Goal: Use online tool/utility: Utilize a website feature to perform a specific function

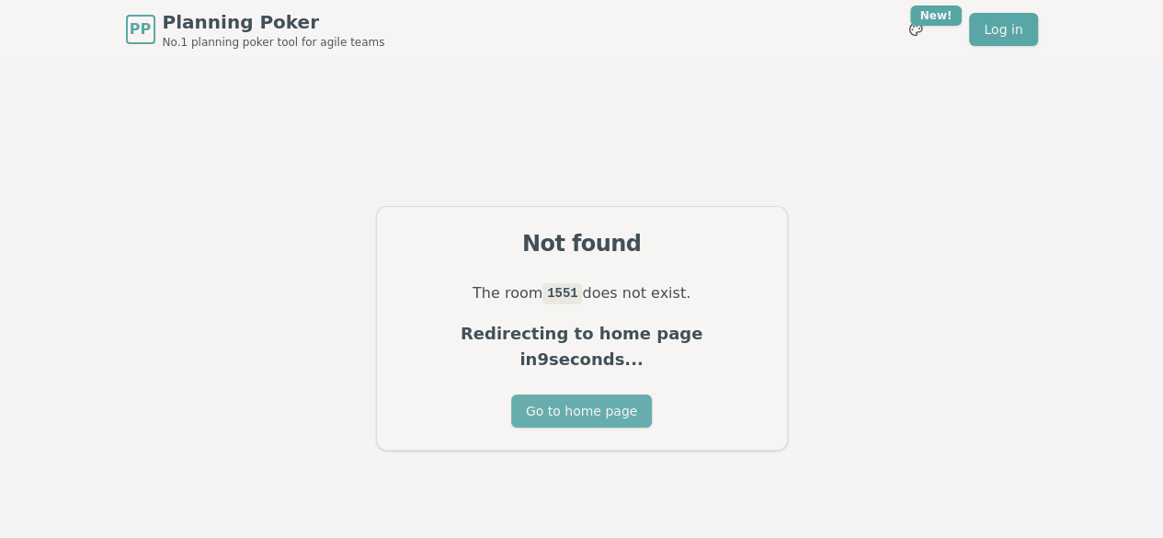
click at [570, 394] on button "Go to home page" at bounding box center [581, 410] width 141 height 33
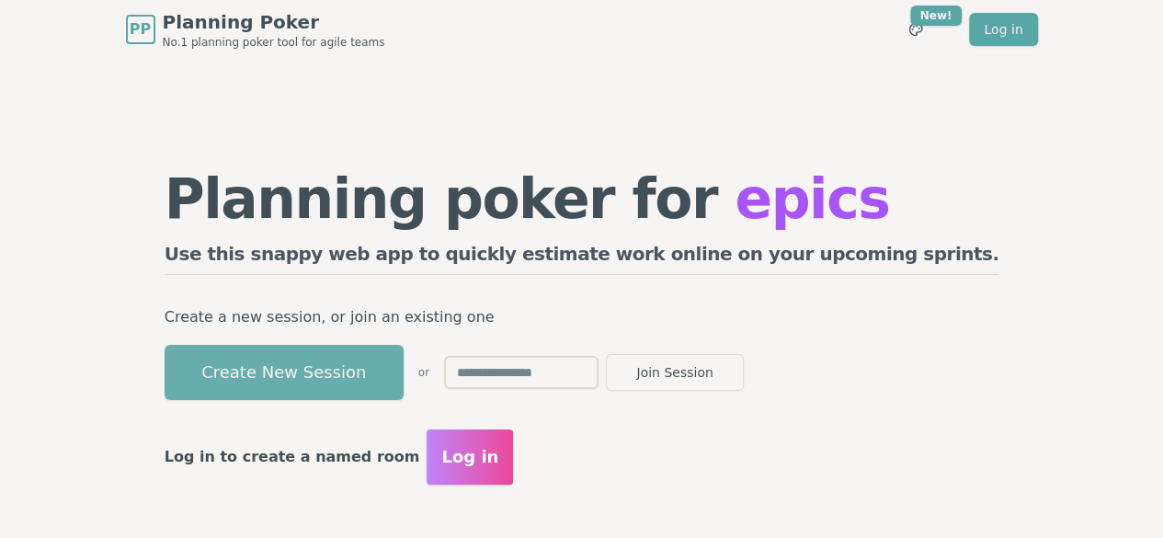
click at [359, 371] on button "Create New Session" at bounding box center [284, 372] width 239 height 55
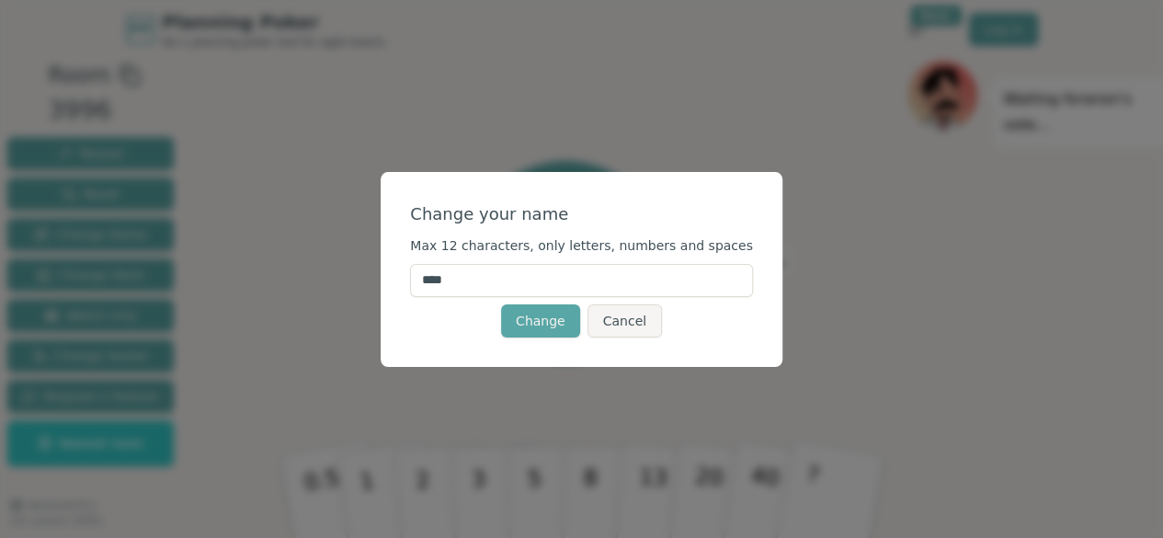
drag, startPoint x: 517, startPoint y: 280, endPoint x: 428, endPoint y: 279, distance: 88.3
click at [428, 279] on div "Change your name Max 12 characters, only letters, numbers and spaces **** Chang…" at bounding box center [582, 269] width 402 height 195
type input "****"
click at [531, 319] on button "Change" at bounding box center [540, 320] width 79 height 33
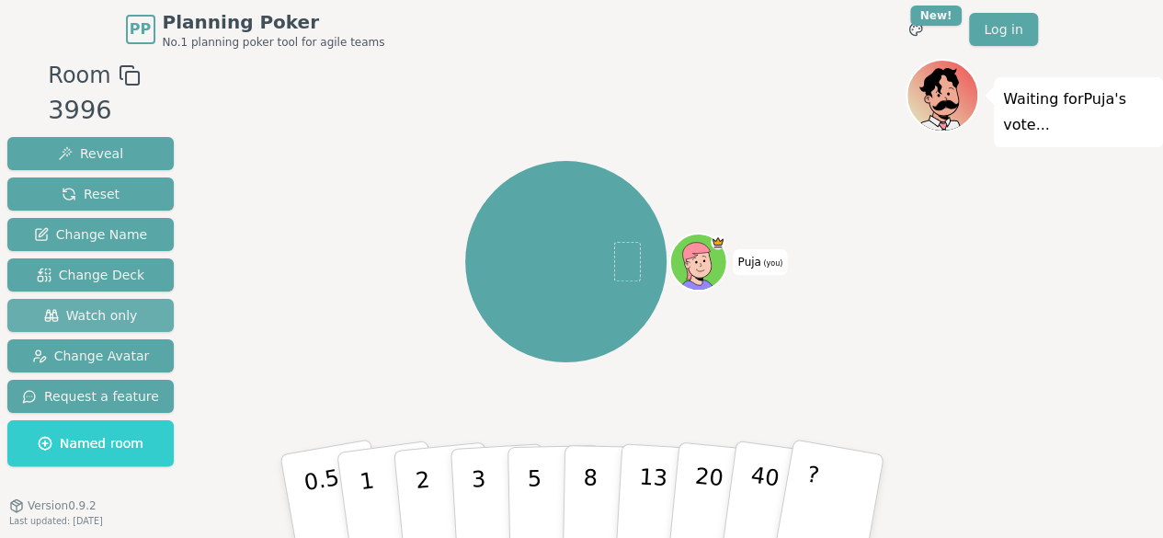
click at [92, 311] on span "Watch only" at bounding box center [91, 315] width 94 height 18
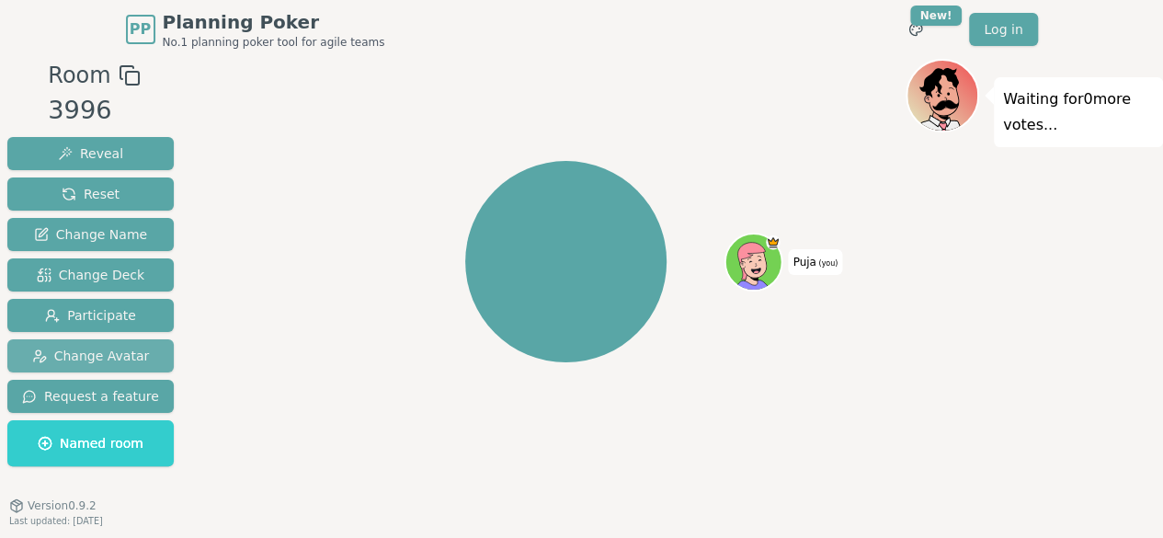
click at [85, 365] on button "Change Avatar" at bounding box center [90, 355] width 166 height 33
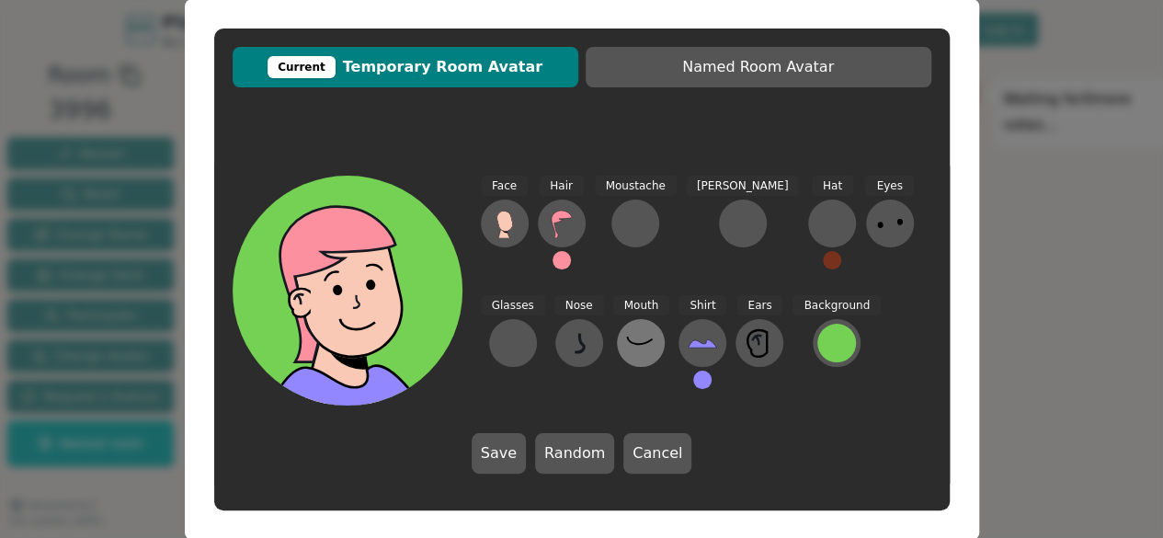
click at [626, 337] on icon at bounding box center [640, 342] width 29 height 29
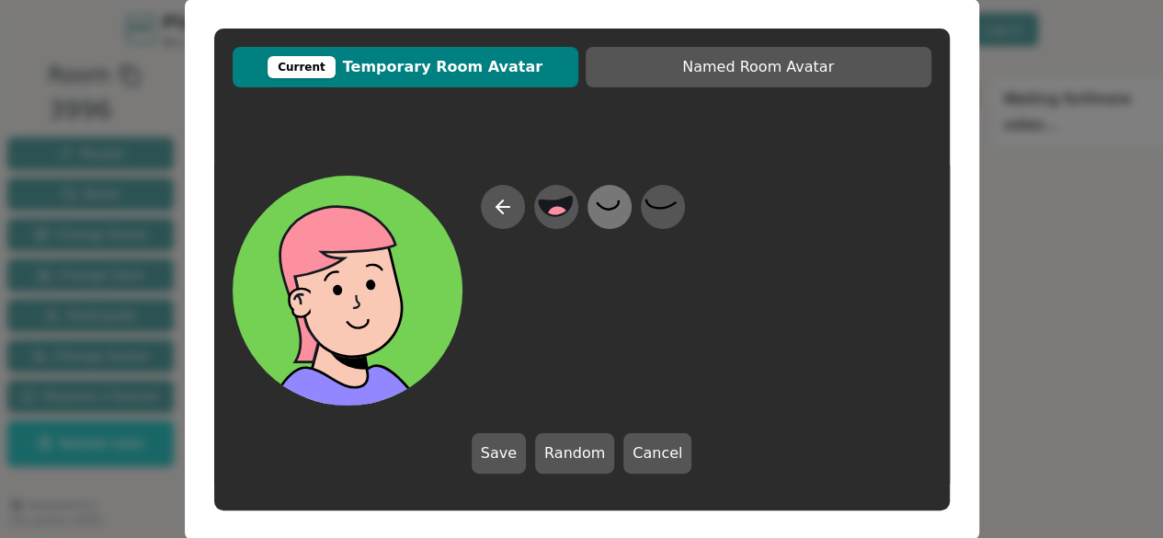
click at [616, 211] on icon at bounding box center [609, 206] width 36 height 41
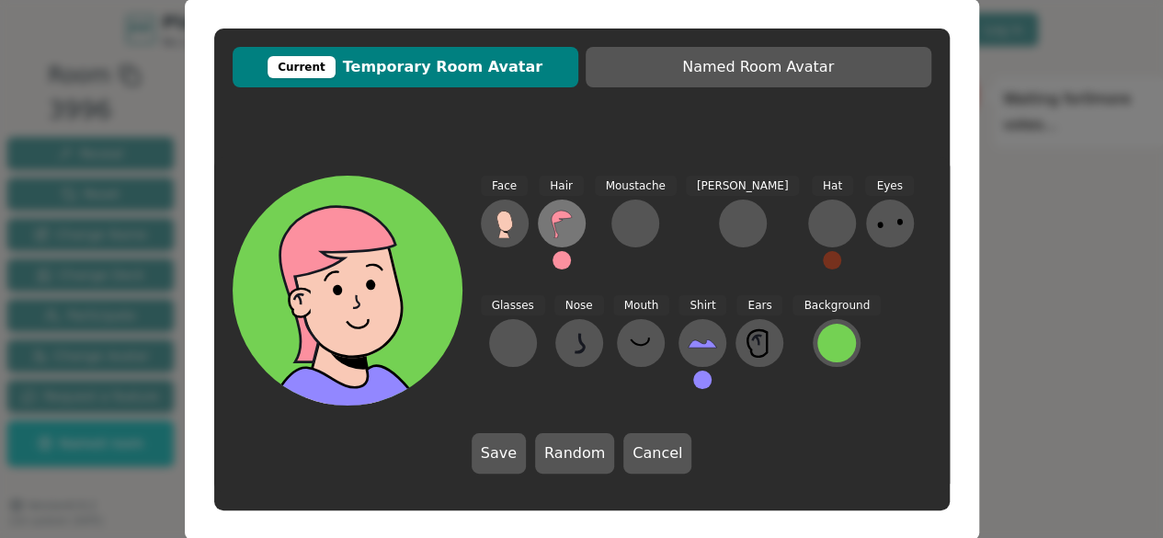
click at [562, 225] on icon at bounding box center [561, 223] width 29 height 29
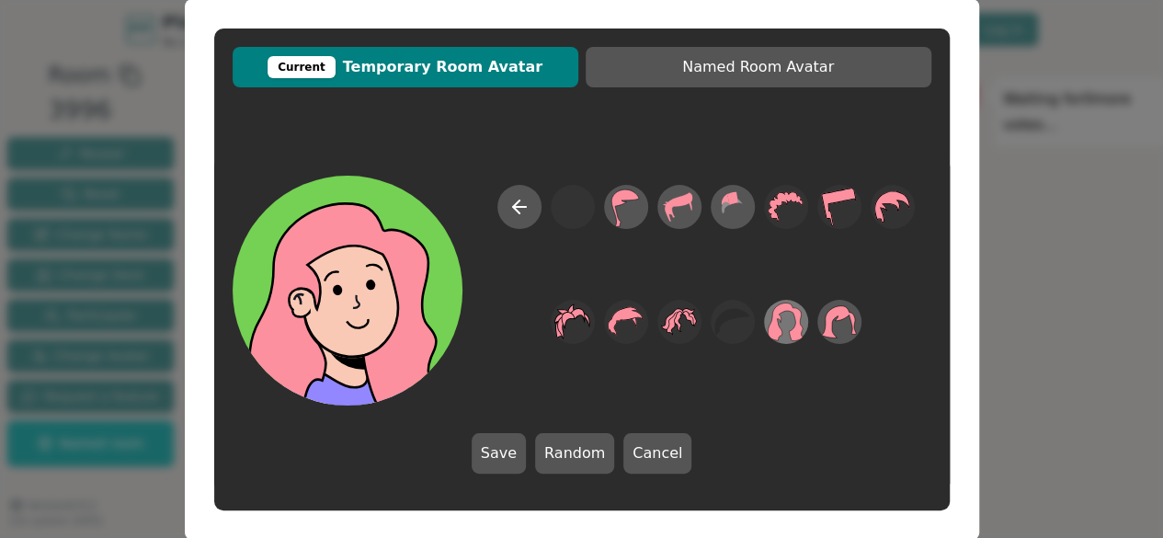
click at [802, 324] on icon at bounding box center [786, 321] width 36 height 41
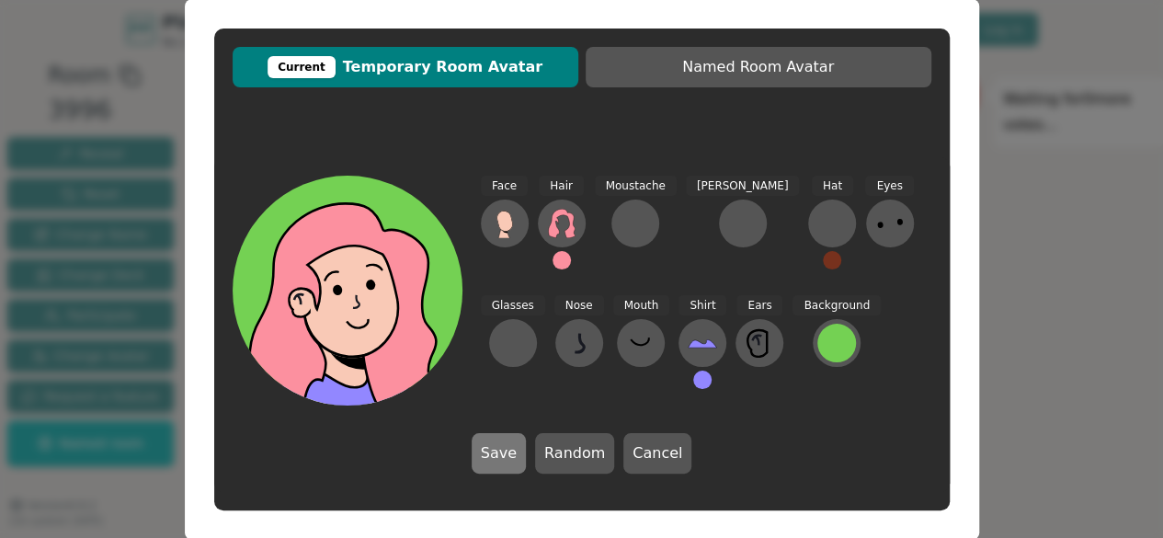
click at [519, 453] on button "Save" at bounding box center [499, 453] width 54 height 40
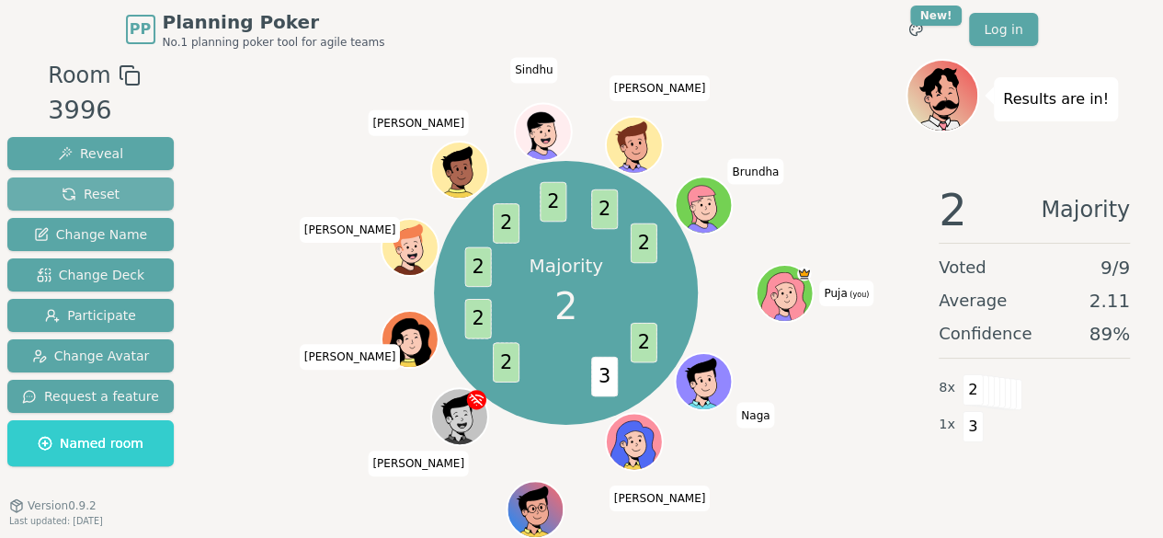
click at [83, 194] on span "Reset" at bounding box center [91, 194] width 58 height 18
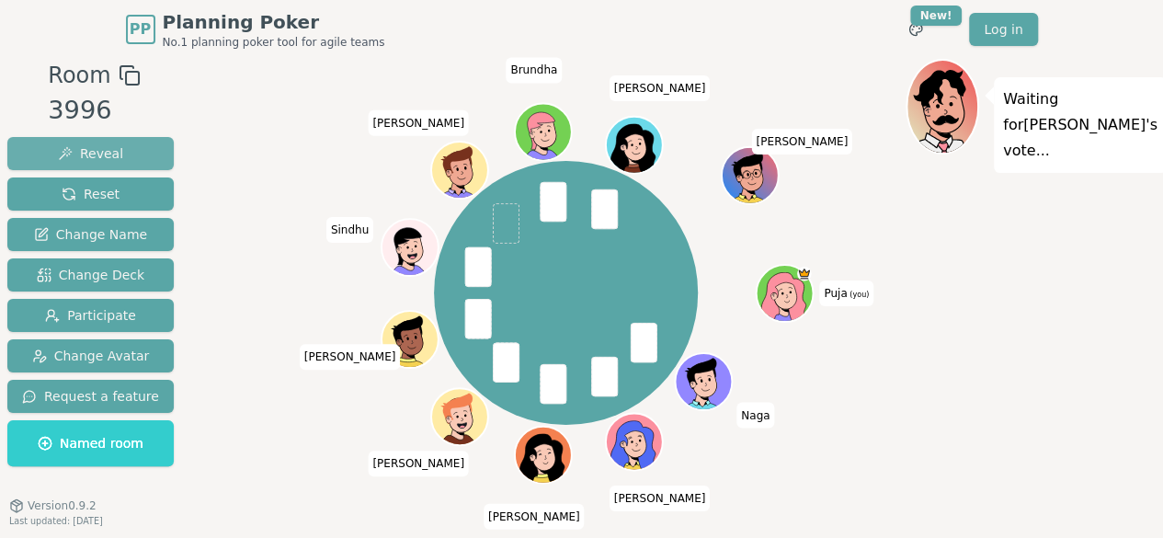
click at [105, 161] on span "Reveal" at bounding box center [90, 153] width 65 height 18
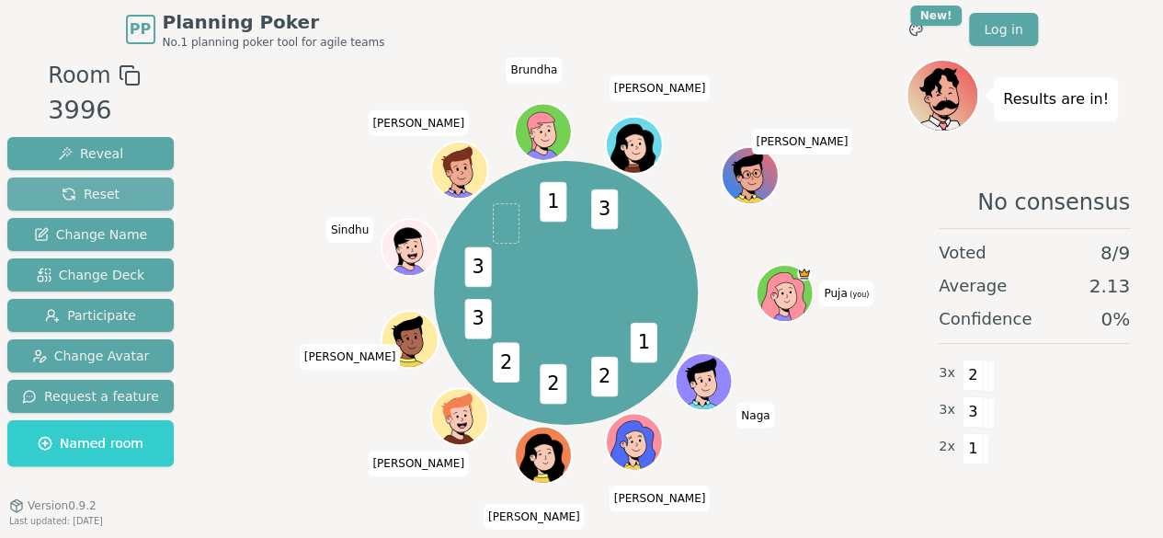
click at [66, 187] on span "Reset" at bounding box center [91, 194] width 58 height 18
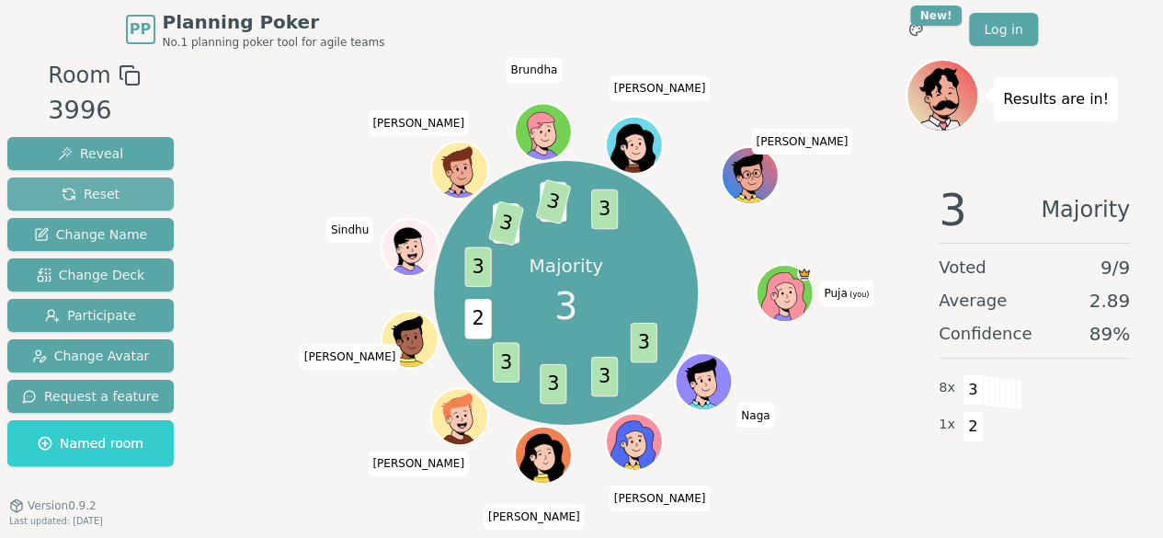
click at [126, 191] on button "Reset" at bounding box center [90, 193] width 166 height 33
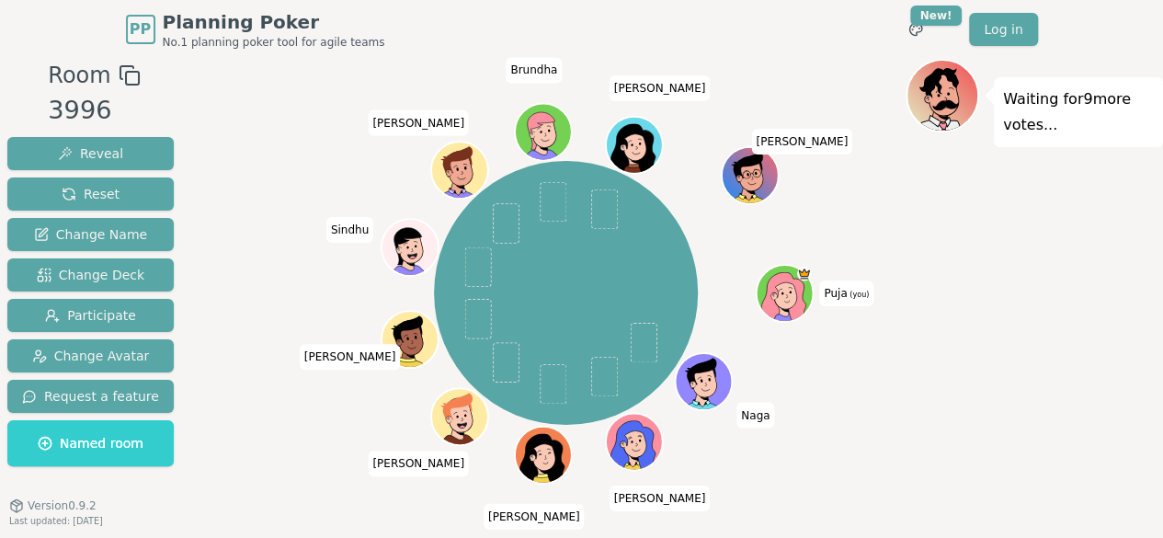
click at [157, 81] on div "Room 3996 Reveal Reset Change Name Change Deck Participate Change Avatar Reques…" at bounding box center [90, 266] width 181 height 415
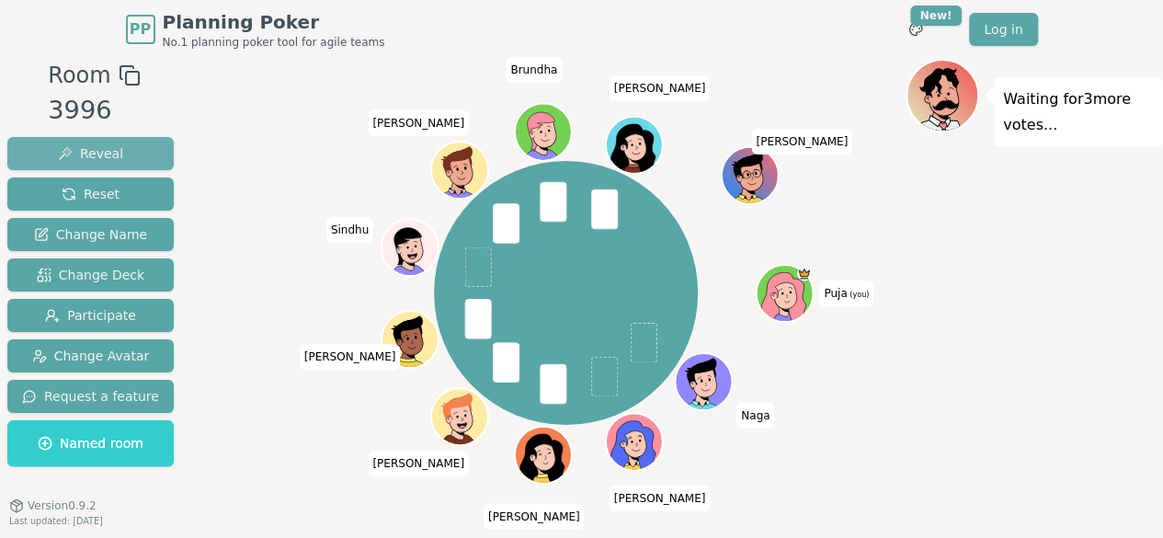
click at [97, 163] on button "Reveal" at bounding box center [90, 153] width 166 height 33
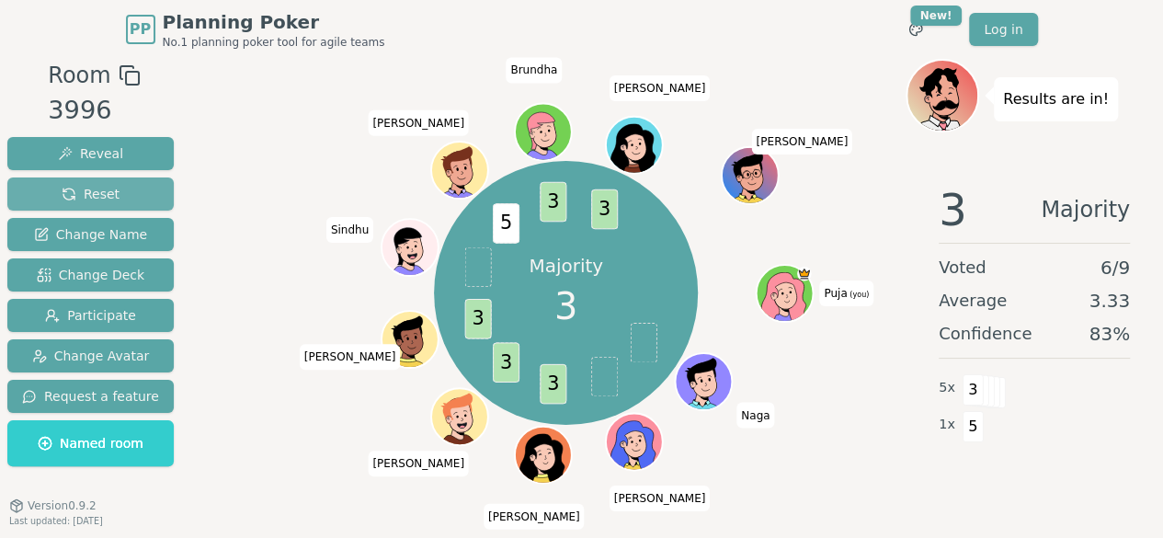
click at [118, 192] on button "Reset" at bounding box center [90, 193] width 166 height 33
